Goal: Task Accomplishment & Management: Complete application form

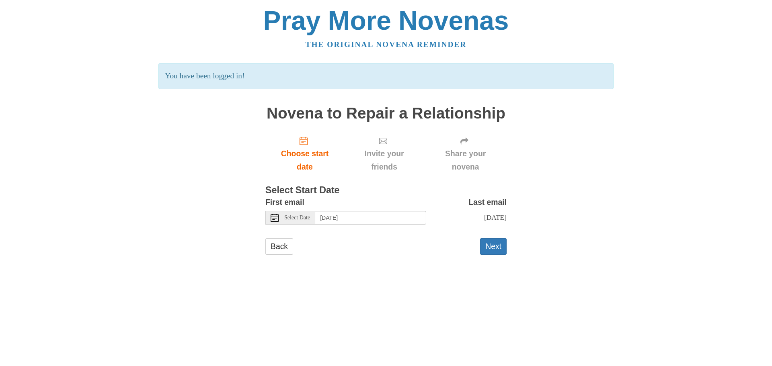
click at [273, 216] on icon at bounding box center [274, 218] width 8 height 8
click at [490, 254] on button "Next" at bounding box center [493, 246] width 27 height 16
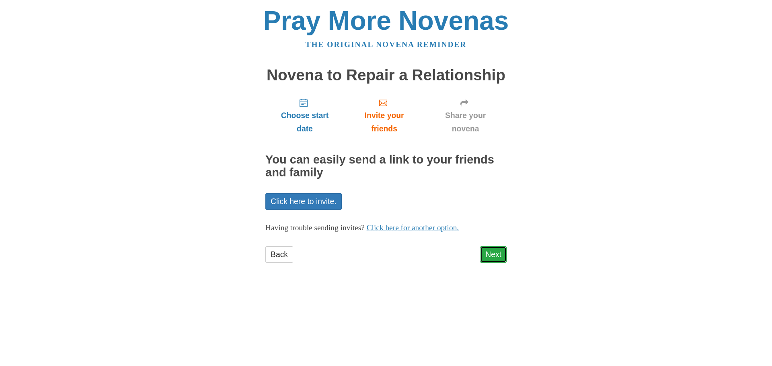
click at [495, 254] on link "Next" at bounding box center [493, 254] width 27 height 16
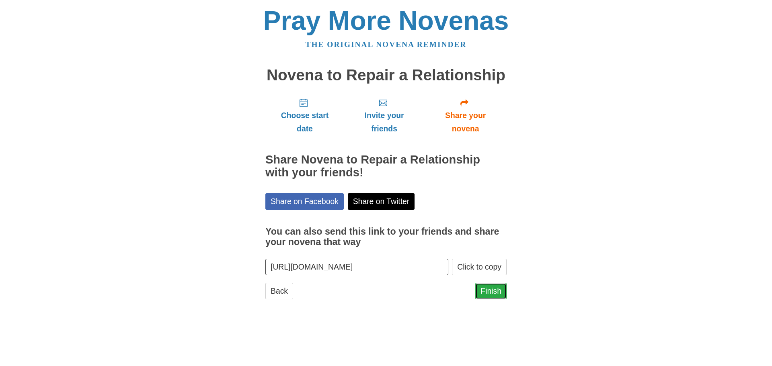
click at [492, 293] on link "Finish" at bounding box center [490, 291] width 31 height 16
